Goal: Book appointment/travel/reservation

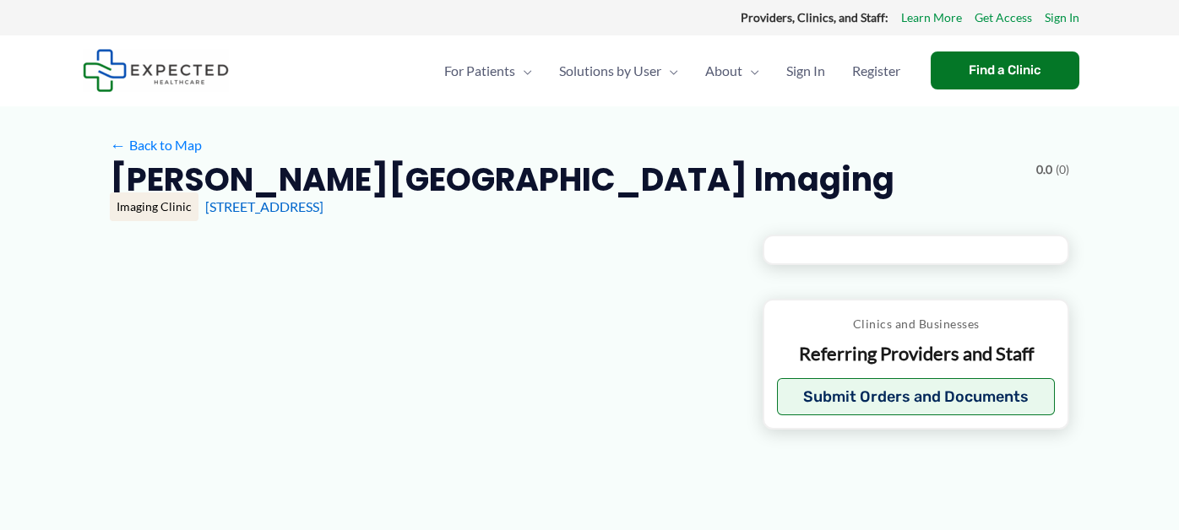
type input "**********"
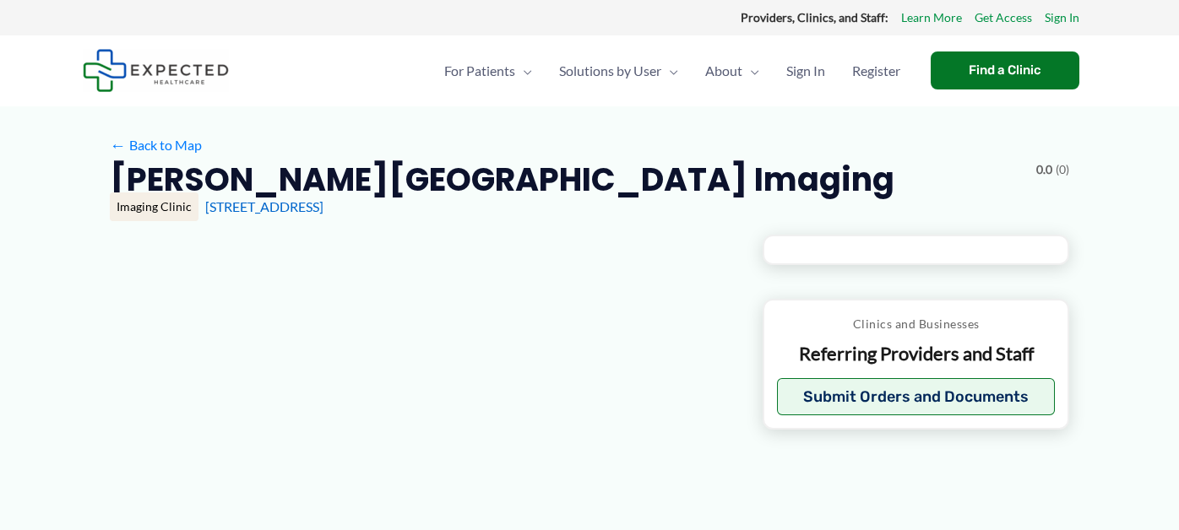
type input "**********"
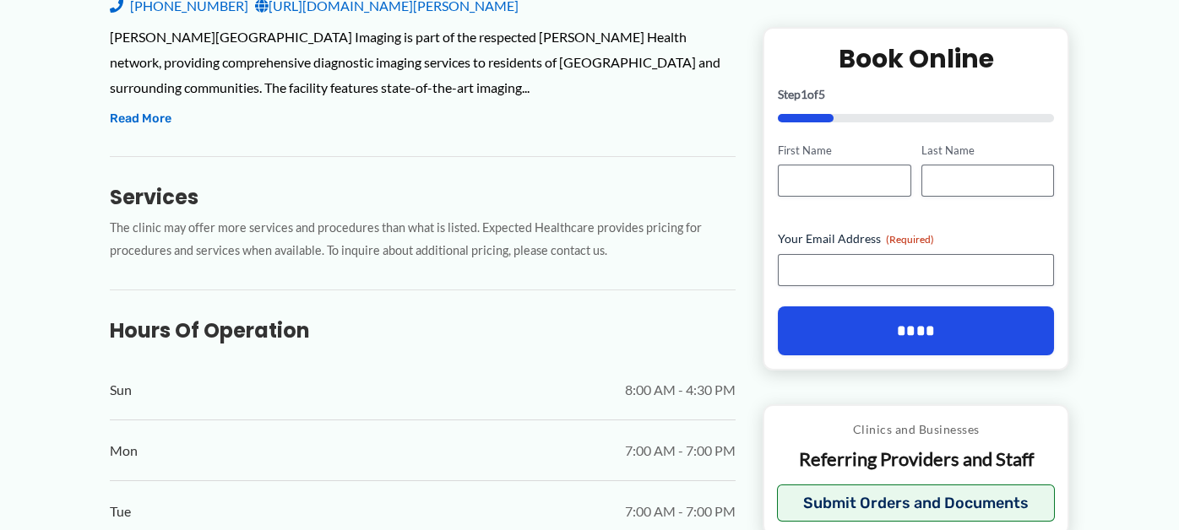
scroll to position [337, 0]
